Goal: Information Seeking & Learning: Get advice/opinions

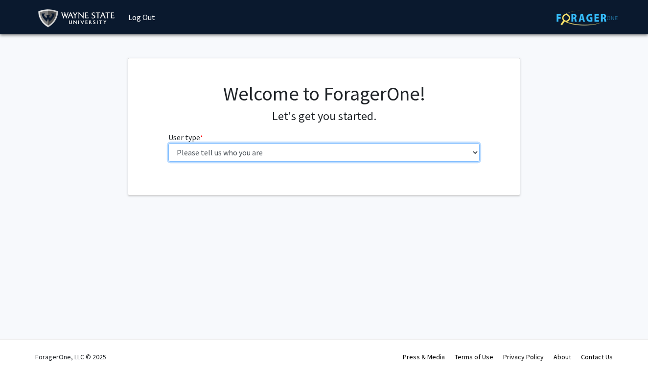
select select "2: masters"
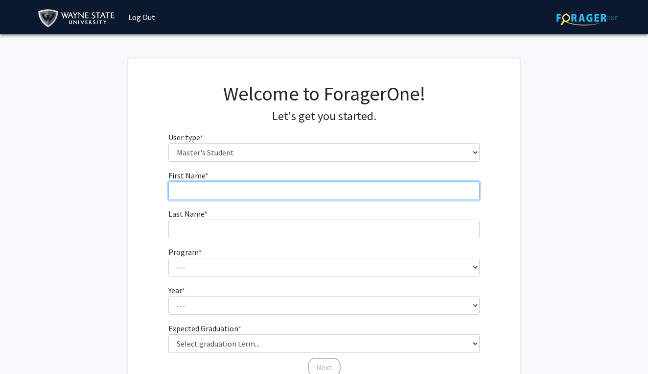
click at [222, 186] on input "First Name * required" at bounding box center [324, 190] width 312 height 19
type input "Alina"
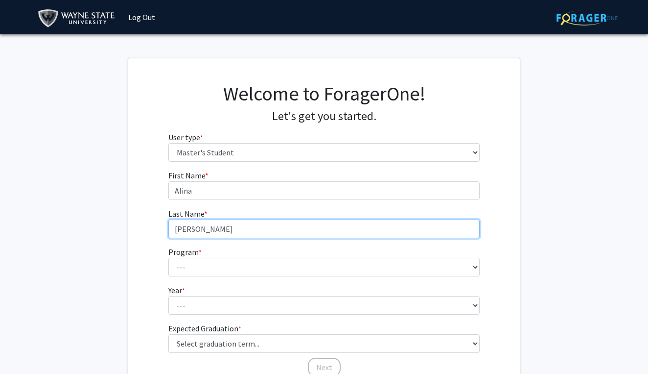
type input "[PERSON_NAME]"
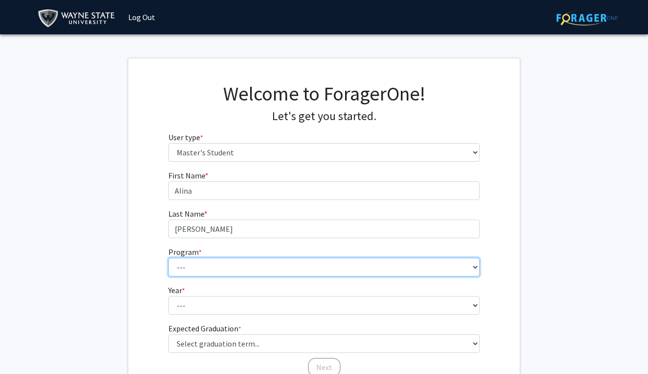
select select "126: 1638"
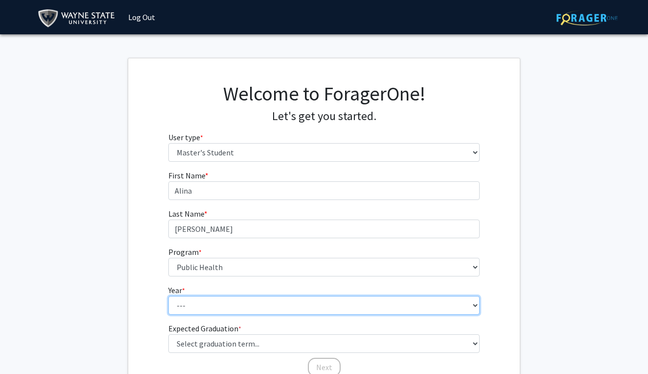
select select "2: second_year"
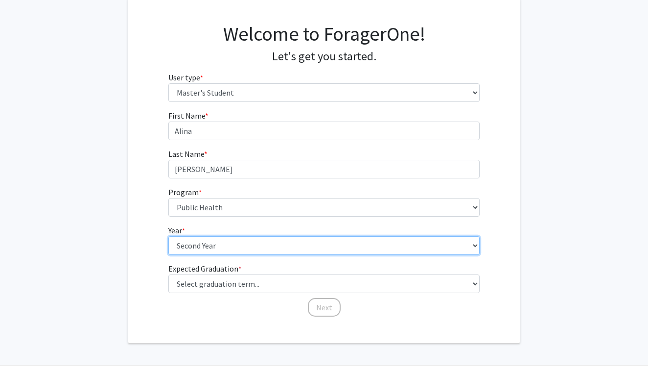
scroll to position [61, 0]
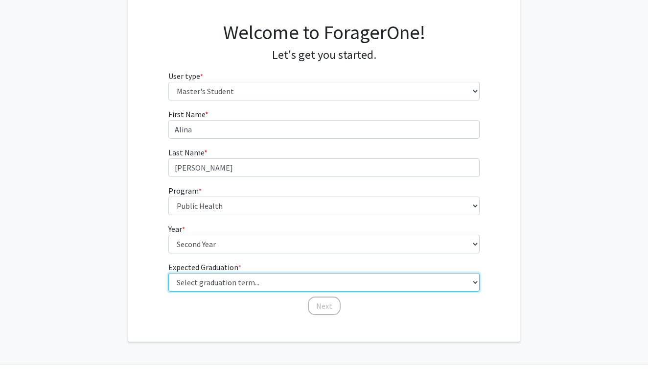
select select "1: spring_2025"
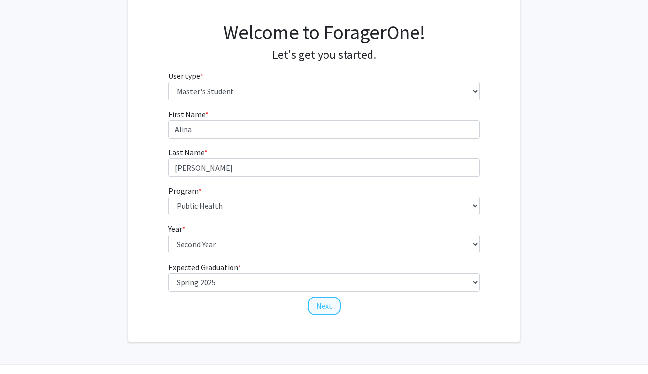
click at [317, 310] on button "Next" at bounding box center [324, 305] width 33 height 19
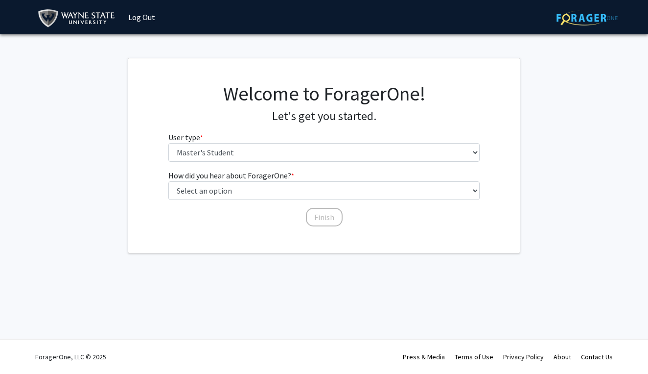
scroll to position [0, 0]
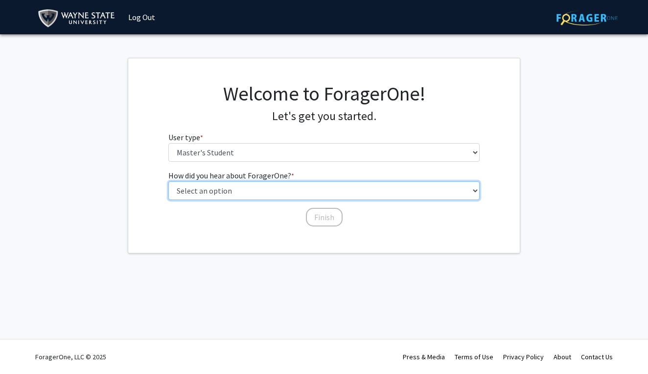
select select "2: faculty_recommendation"
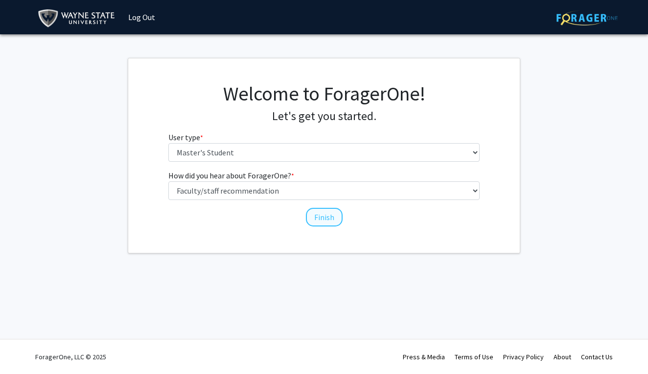
click at [333, 217] on button "Finish" at bounding box center [324, 217] width 37 height 19
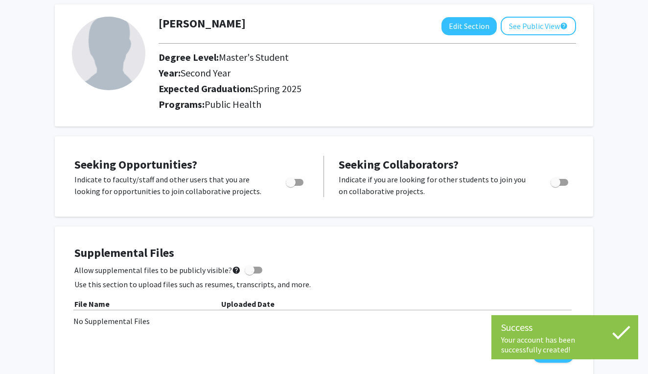
scroll to position [59, 0]
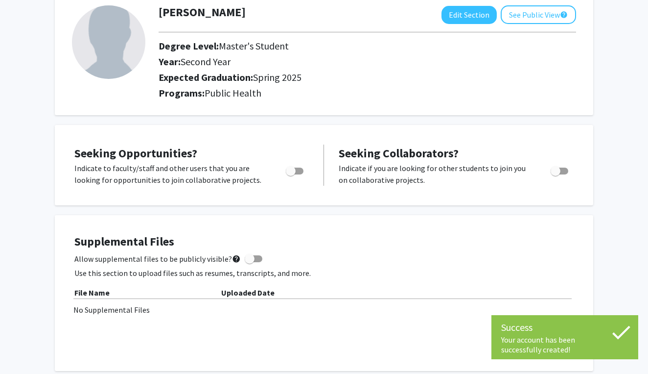
click at [304, 170] on div "Toggle" at bounding box center [295, 169] width 27 height 15
click at [296, 171] on span "Toggle" at bounding box center [295, 170] width 18 height 7
click at [291, 174] on input "Are you actively seeking opportunities?" at bounding box center [290, 174] width 0 height 0
checkbox input "true"
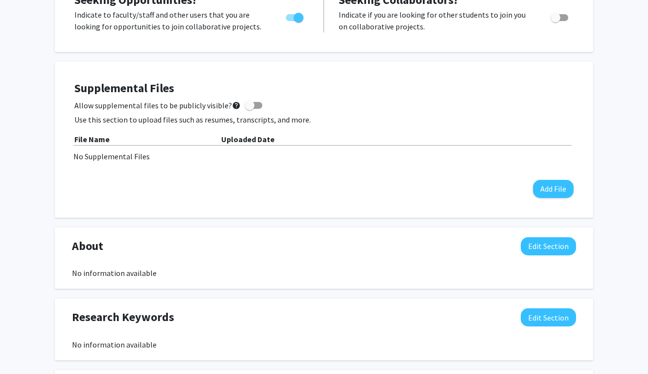
scroll to position [150, 0]
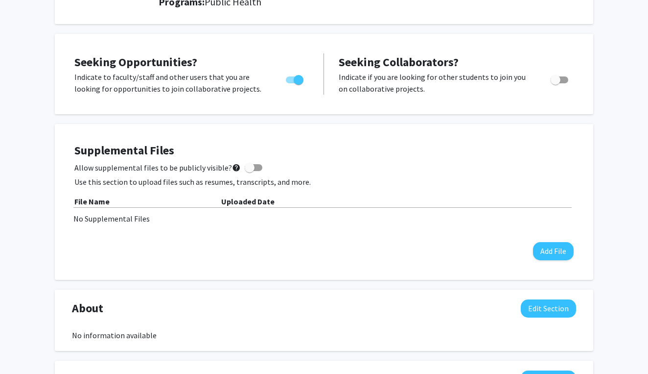
click at [561, 78] on span "Toggle" at bounding box center [560, 79] width 18 height 7
click at [556, 83] on input "Would you like to receive other student requests to work with you?" at bounding box center [555, 83] width 0 height 0
checkbox input "true"
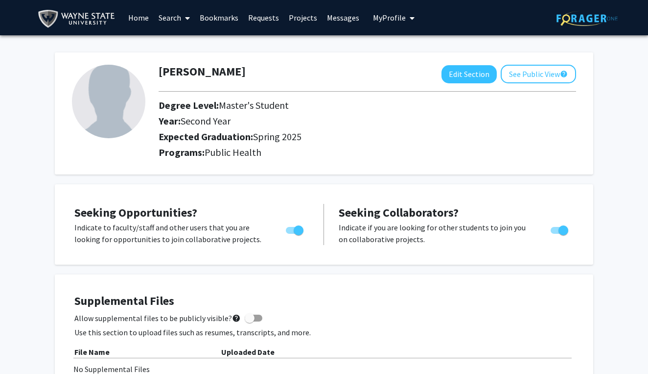
scroll to position [0, 0]
click at [139, 20] on link "Home" at bounding box center [138, 17] width 30 height 34
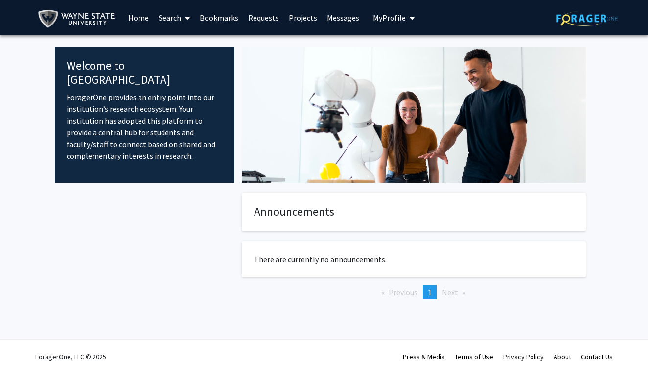
click at [310, 211] on h4 "Announcements" at bounding box center [414, 212] width 320 height 14
click at [171, 25] on link "Search" at bounding box center [174, 17] width 41 height 34
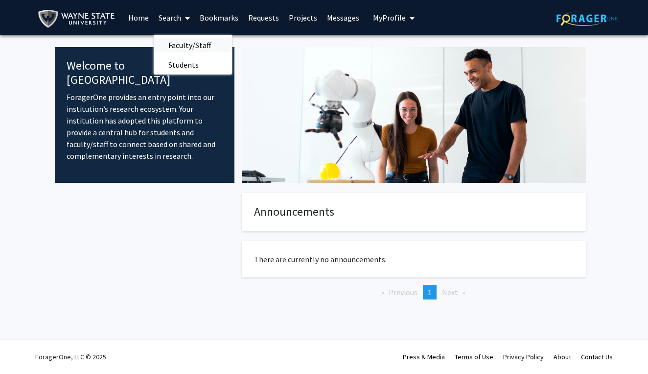
click at [185, 41] on span "Faculty/Staff" at bounding box center [190, 45] width 72 height 20
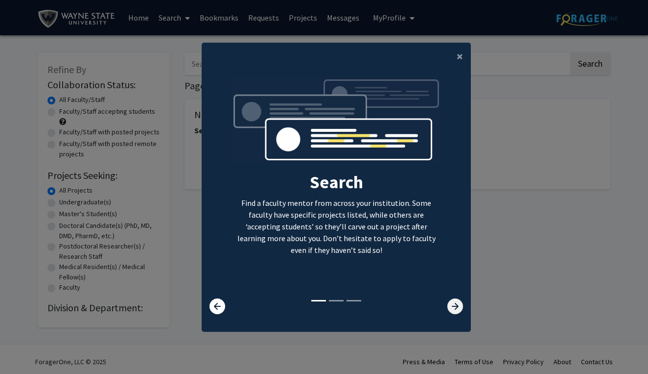
click at [448, 305] on icon at bounding box center [456, 306] width 16 height 16
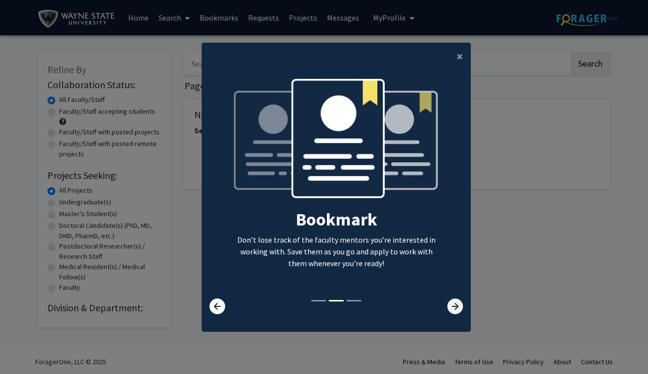
click at [448, 305] on icon at bounding box center [456, 306] width 16 height 16
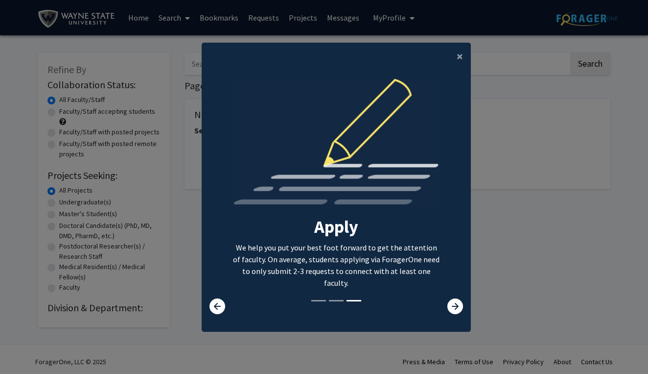
click at [447, 304] on div at bounding box center [448, 306] width 45 height 16
click at [452, 311] on icon at bounding box center [456, 306] width 16 height 16
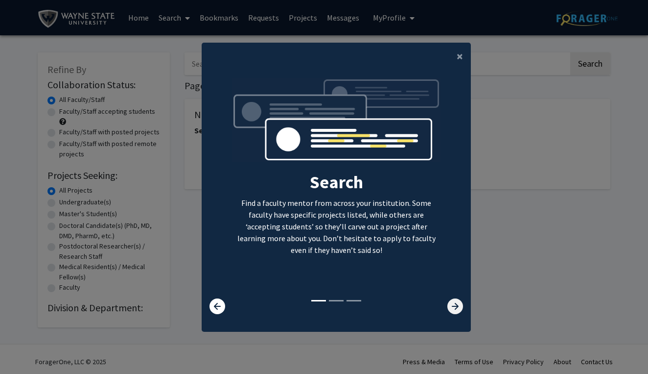
click at [452, 311] on icon at bounding box center [456, 306] width 16 height 16
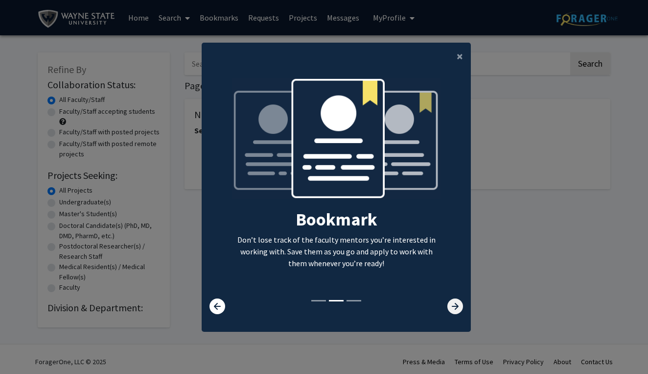
click at [452, 311] on icon at bounding box center [456, 306] width 16 height 16
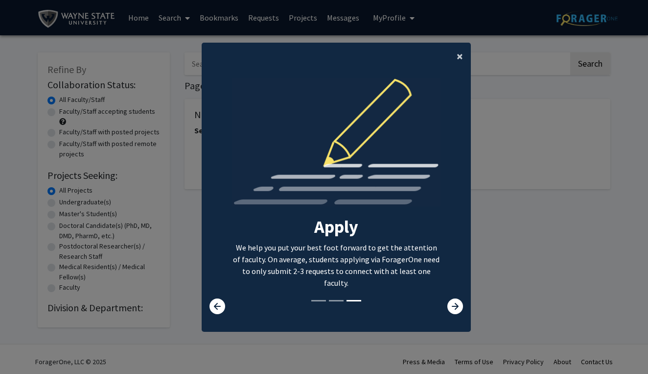
click at [463, 52] on span "×" at bounding box center [460, 55] width 6 height 15
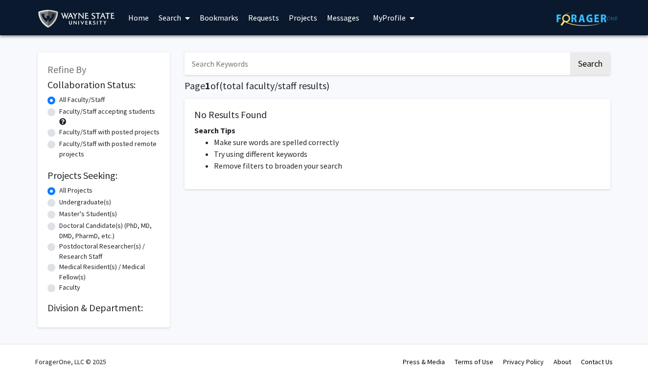
click at [123, 137] on label "Faculty/Staff with posted projects" at bounding box center [109, 132] width 100 height 10
click at [66, 133] on input "Faculty/Staff with posted projects" at bounding box center [62, 130] width 6 height 6
radio input "true"
click at [106, 113] on label "Faculty/Staff accepting students" at bounding box center [107, 111] width 96 height 10
click at [66, 113] on input "Faculty/Staff accepting students" at bounding box center [62, 109] width 6 height 6
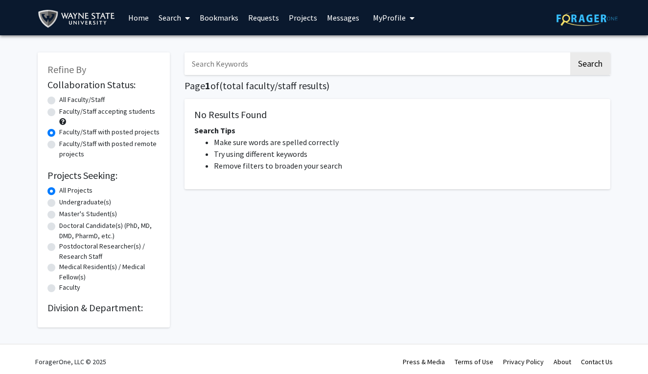
radio input "true"
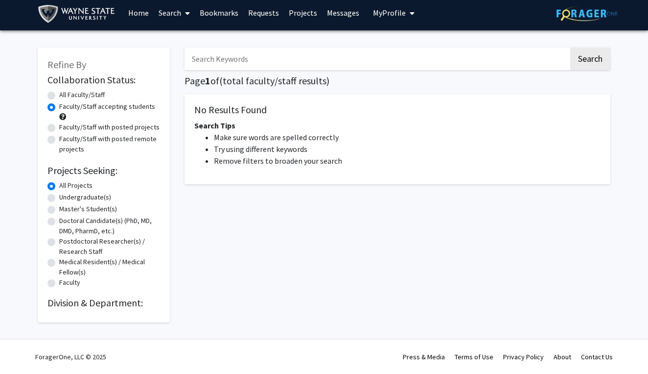
scroll to position [6, 0]
click at [82, 205] on label "Master's Student(s)" at bounding box center [88, 209] width 58 height 10
click at [66, 205] on input "Master's Student(s)" at bounding box center [62, 207] width 6 height 6
radio input "true"
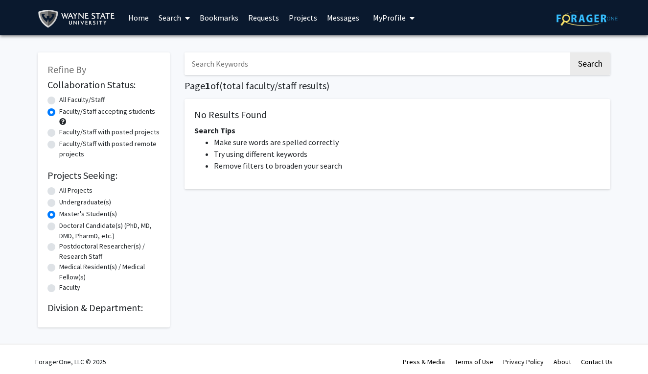
click at [69, 192] on label "All Projects" at bounding box center [75, 190] width 33 height 10
click at [66, 191] on input "All Projects" at bounding box center [62, 188] width 6 height 6
radio input "true"
click at [87, 211] on label "Master's Student(s)" at bounding box center [88, 214] width 58 height 10
click at [66, 211] on input "Master's Student(s)" at bounding box center [62, 212] width 6 height 6
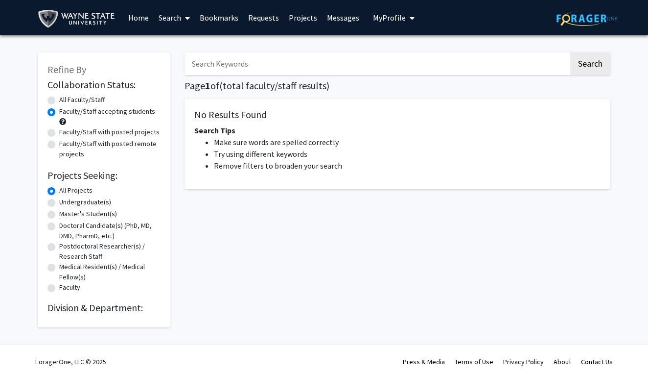
radio input "true"
click at [87, 211] on label "Master's Student(s)" at bounding box center [88, 214] width 58 height 10
click at [66, 211] on input "Master's Student(s)" at bounding box center [62, 212] width 6 height 6
click at [601, 73] on button "Search" at bounding box center [591, 63] width 40 height 23
radio input "true"
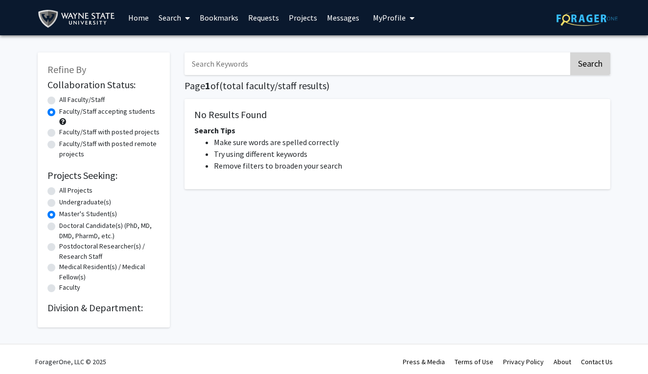
radio input "true"
click at [91, 215] on label "Master's Student(s)" at bounding box center [88, 214] width 58 height 10
click at [66, 215] on input "Master's Student(s)" at bounding box center [62, 212] width 6 height 6
radio input "true"
click at [78, 117] on label "Faculty/Staff accepting students" at bounding box center [107, 111] width 96 height 10
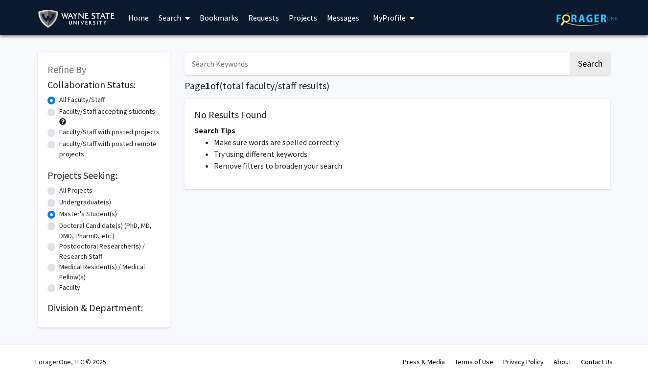
click at [66, 113] on input "Faculty/Staff accepting students" at bounding box center [62, 109] width 6 height 6
radio input "true"
click at [590, 71] on button "Search" at bounding box center [591, 63] width 40 height 23
radio input "true"
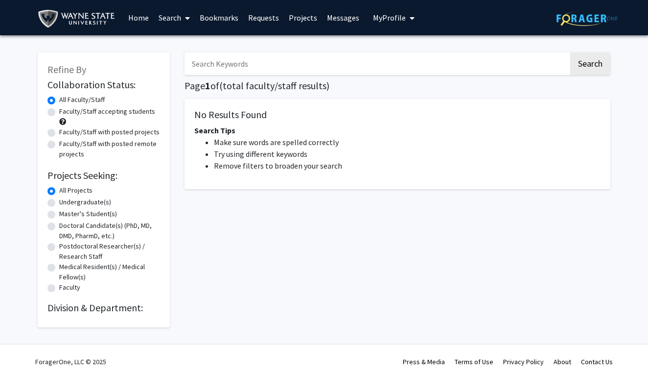
click at [273, 73] on input "Search Keywords" at bounding box center [377, 63] width 384 height 23
type input "research [MEDICAL_DATA] family care"
click at [590, 65] on button "Search" at bounding box center [591, 63] width 40 height 23
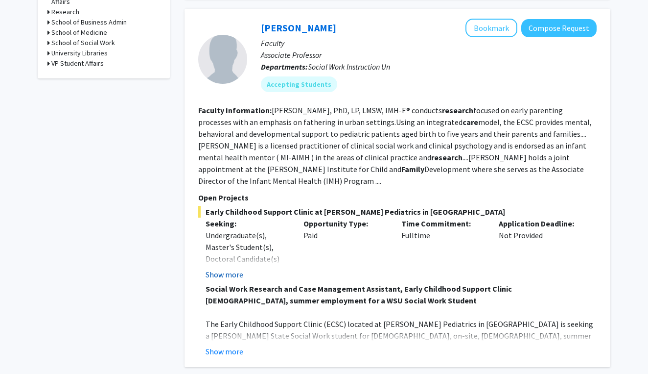
scroll to position [517, 0]
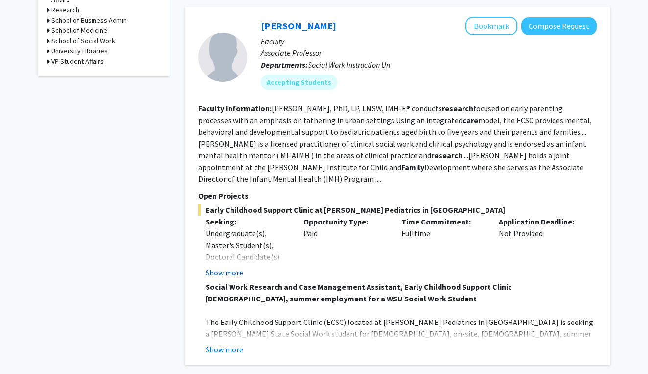
click at [234, 266] on button "Show more" at bounding box center [225, 272] width 38 height 12
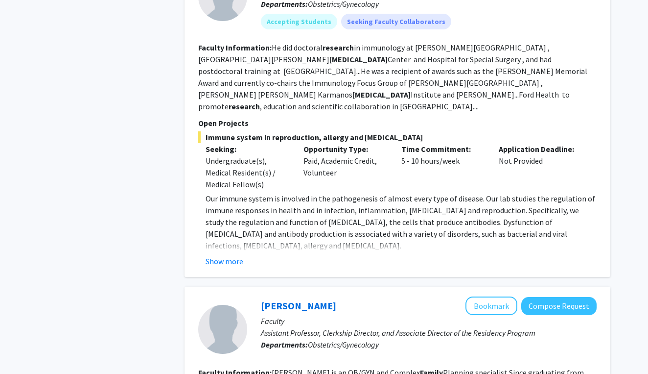
scroll to position [1988, 0]
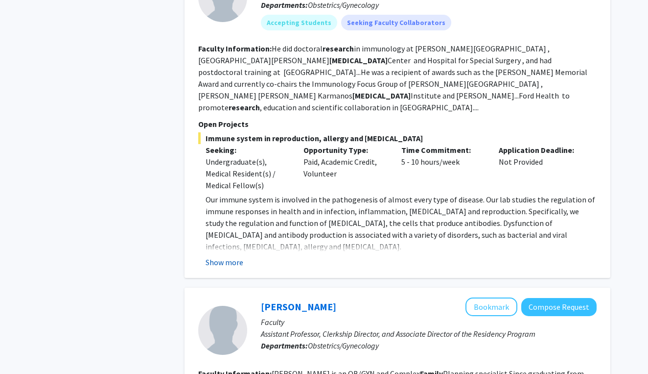
click at [220, 256] on button "Show more" at bounding box center [225, 262] width 38 height 12
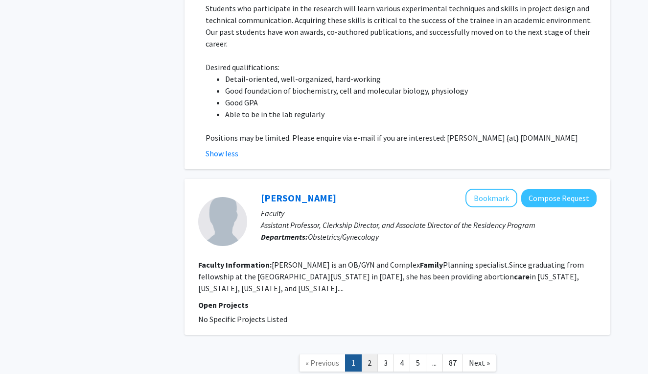
scroll to position [2390, 0]
click at [369, 355] on link "2" at bounding box center [369, 363] width 17 height 17
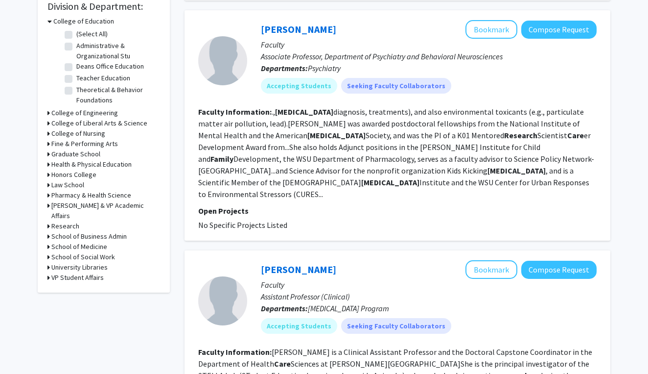
scroll to position [298, 0]
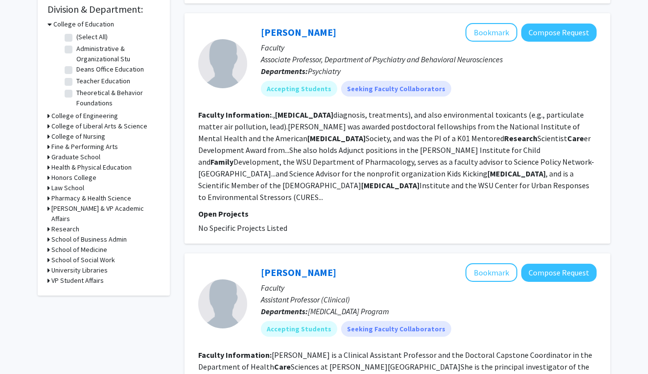
drag, startPoint x: 286, startPoint y: 94, endPoint x: 403, endPoint y: 176, distance: 142.8
click at [404, 176] on fg-search-faculty "[PERSON_NAME] Bookmark Compose Request Faculty Associate Professor, Department …" at bounding box center [397, 128] width 399 height 211
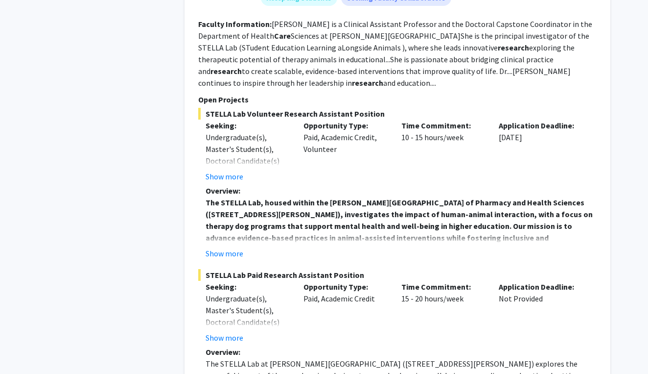
scroll to position [635, 0]
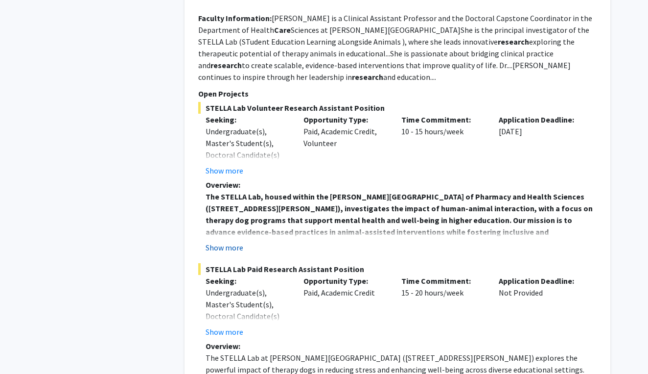
click at [224, 241] on button "Show more" at bounding box center [225, 247] width 38 height 12
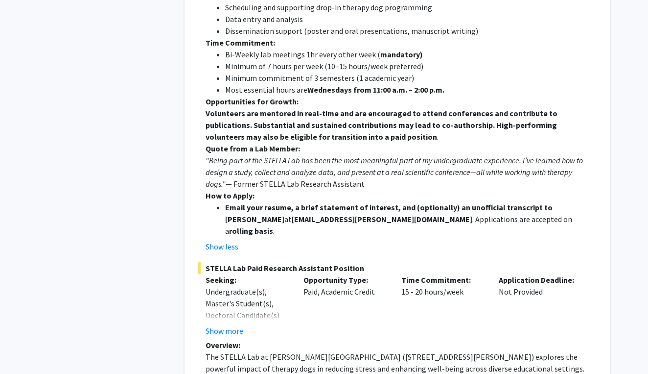
scroll to position [982, 0]
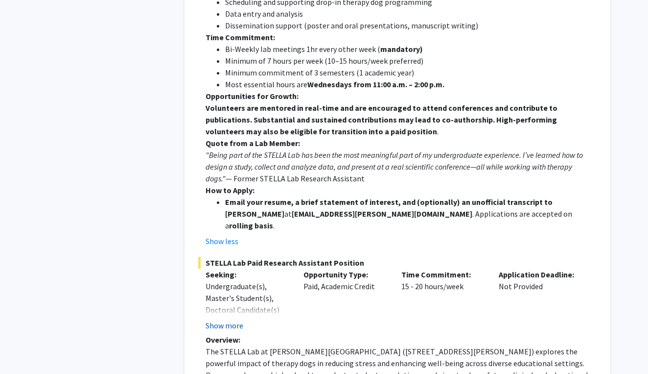
click at [218, 319] on button "Show more" at bounding box center [225, 325] width 38 height 12
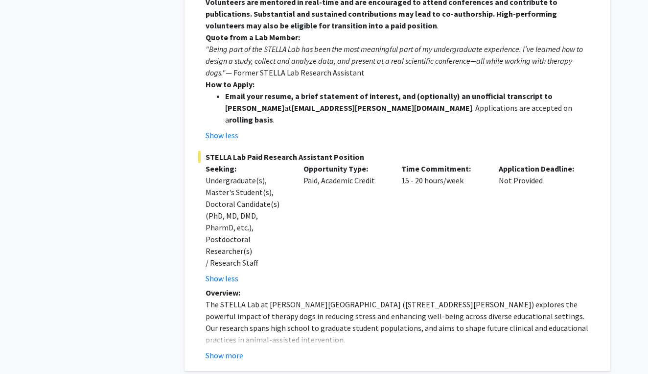
scroll to position [1092, 0]
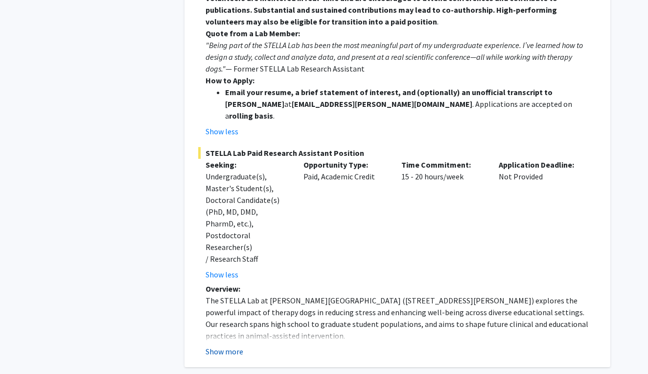
click at [241, 345] on button "Show more" at bounding box center [225, 351] width 38 height 12
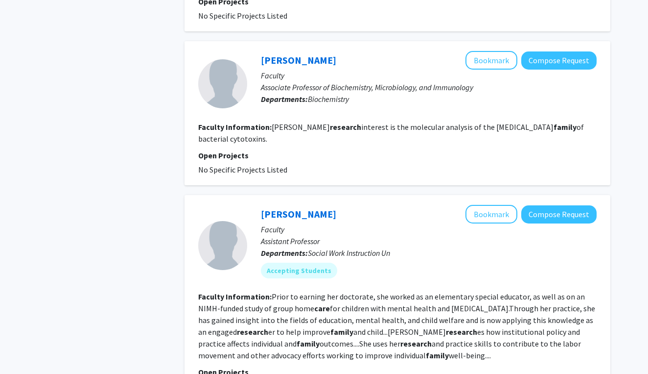
scroll to position [2752, 0]
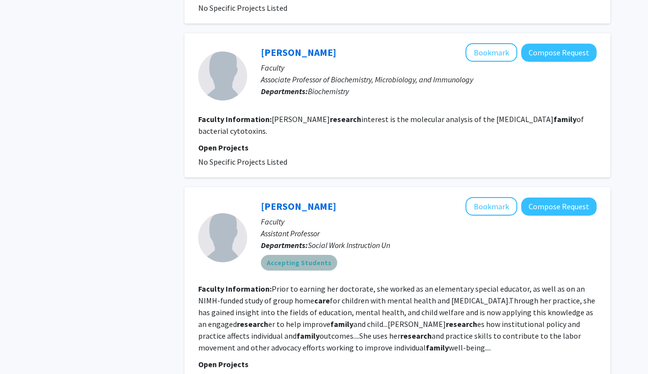
click at [305, 255] on mat-chip "Accepting Students" at bounding box center [299, 263] width 76 height 16
click at [307, 255] on mat-chip "Accepting Students" at bounding box center [299, 263] width 76 height 16
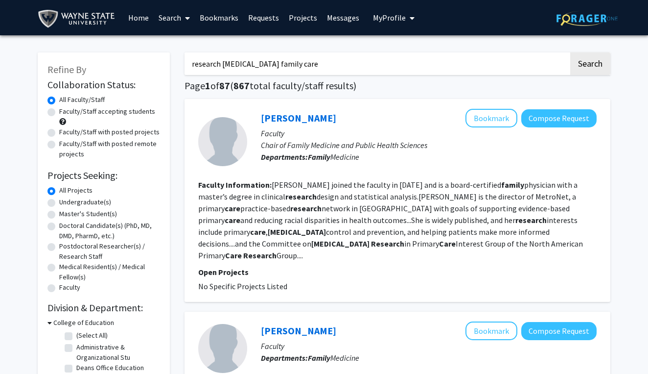
click at [143, 24] on link "Home" at bounding box center [138, 17] width 30 height 34
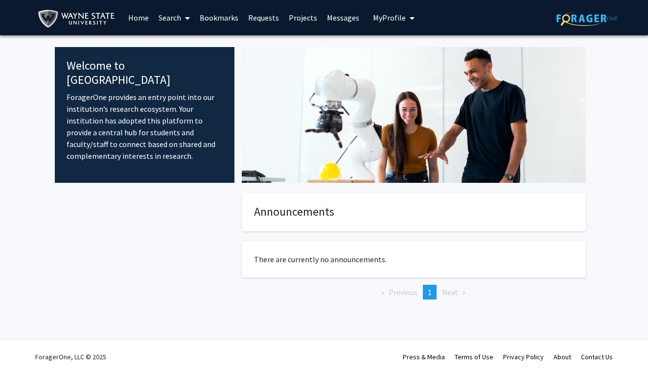
click at [385, 19] on span "My Profile" at bounding box center [389, 18] width 33 height 10
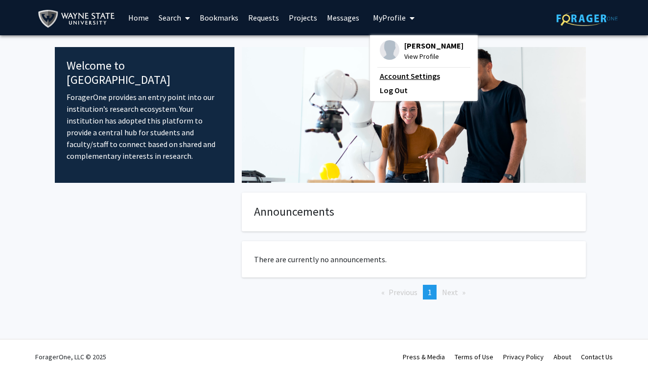
click at [384, 80] on link "Account Settings" at bounding box center [424, 76] width 88 height 12
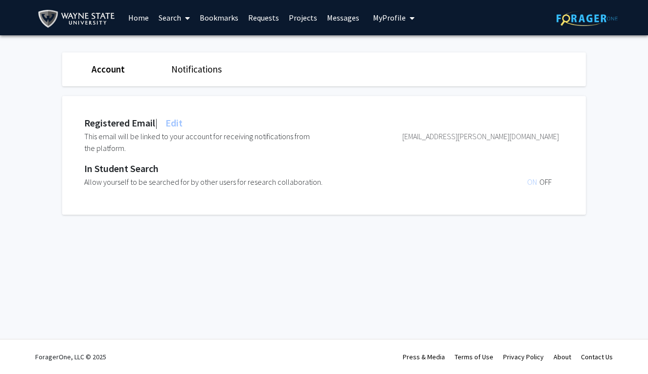
click at [127, 121] on div "Registered Email | Edit" at bounding box center [133, 123] width 98 height 15
click at [545, 141] on div "[EMAIL_ADDRESS][PERSON_NAME][DOMAIN_NAME]" at bounding box center [441, 142] width 238 height 24
click at [528, 183] on span "ON" at bounding box center [533, 182] width 12 height 10
